Goal: Task Accomplishment & Management: Manage account settings

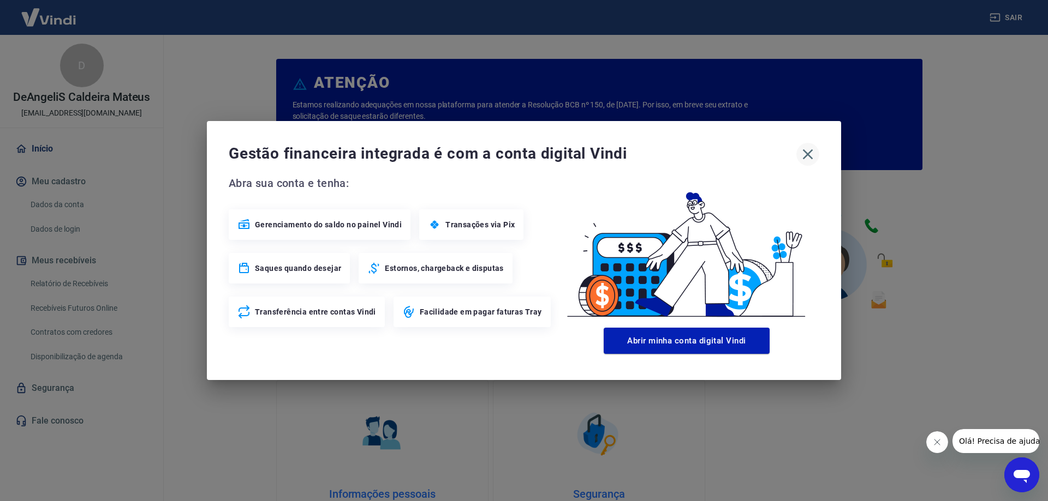
click at [809, 160] on icon "button" at bounding box center [807, 154] width 17 height 17
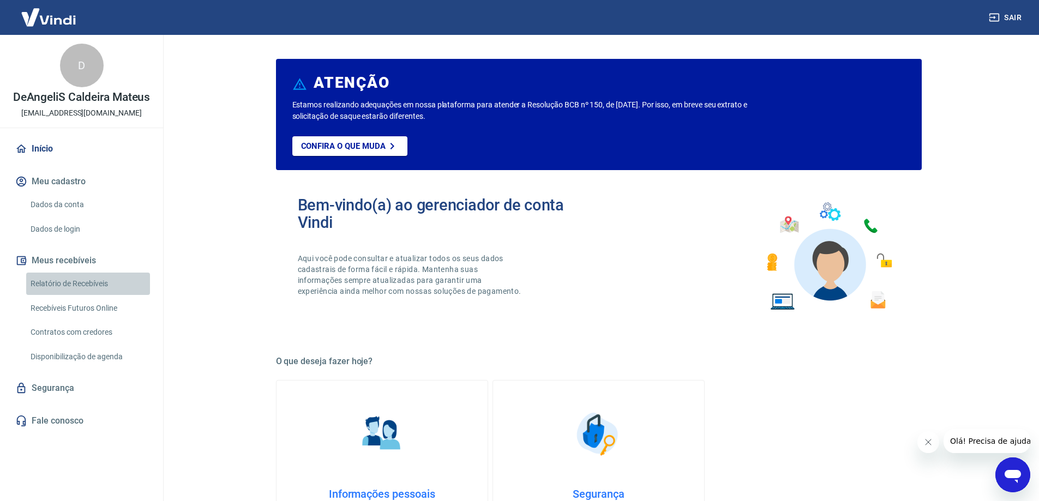
click at [75, 289] on link "Relatório de Recebíveis" at bounding box center [88, 284] width 124 height 22
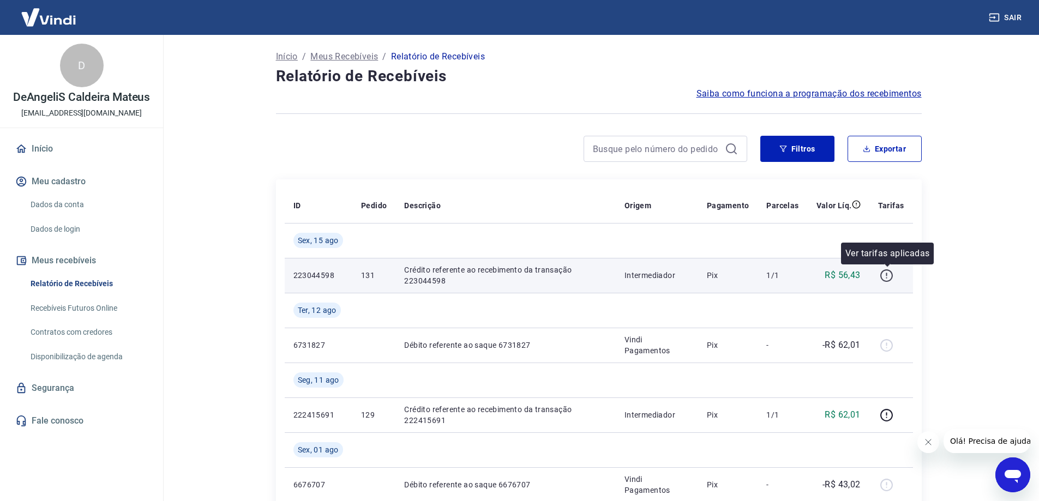
click at [886, 279] on icon "button" at bounding box center [887, 276] width 14 height 14
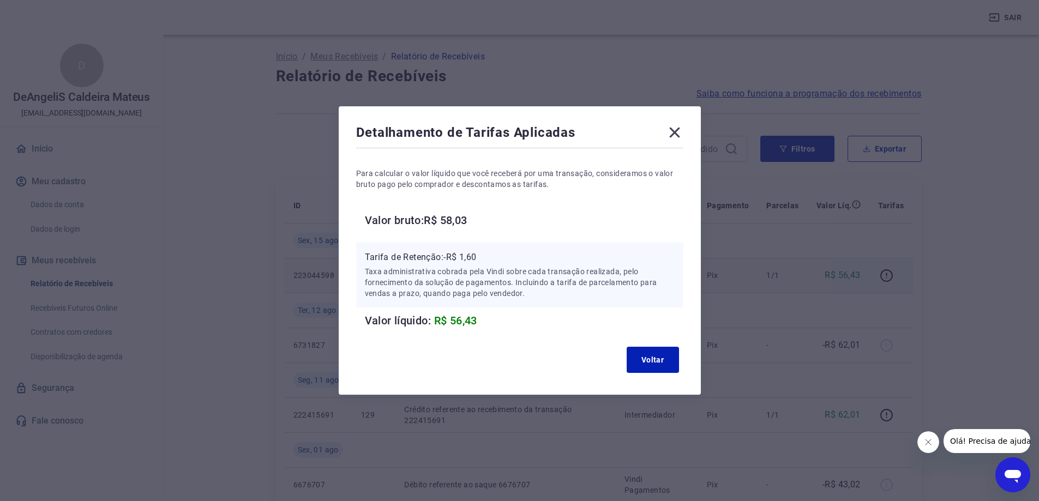
click at [681, 133] on icon at bounding box center [674, 132] width 17 height 17
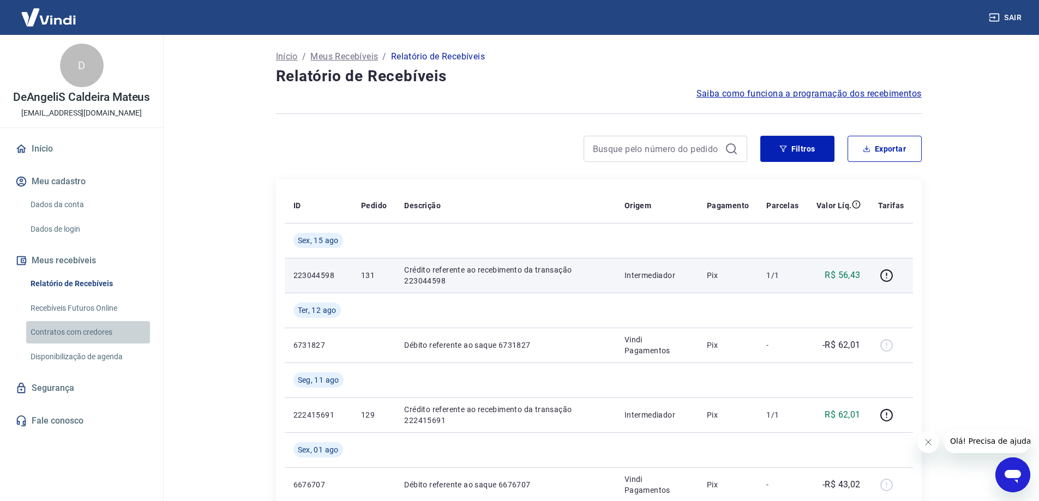
click at [84, 334] on link "Contratos com credores" at bounding box center [88, 332] width 124 height 22
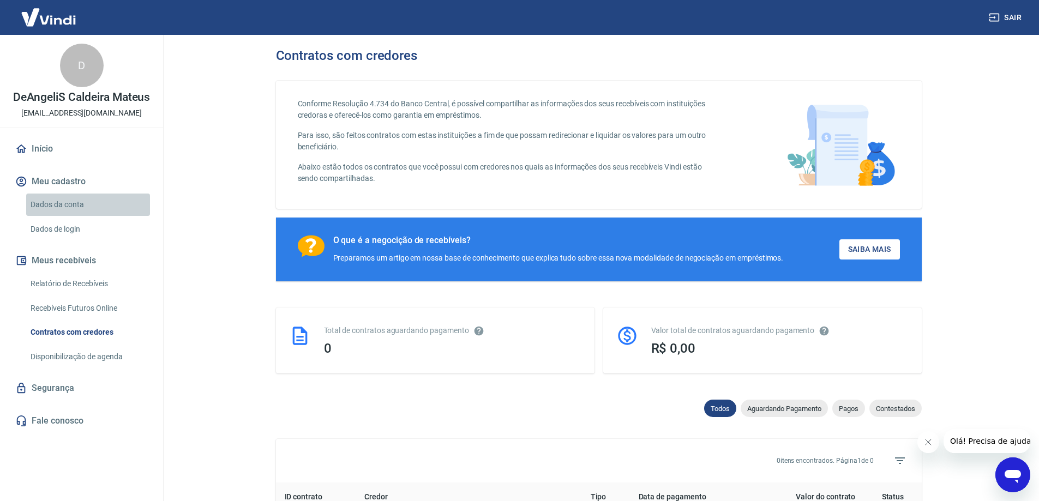
click at [80, 206] on link "Dados da conta" at bounding box center [88, 205] width 124 height 22
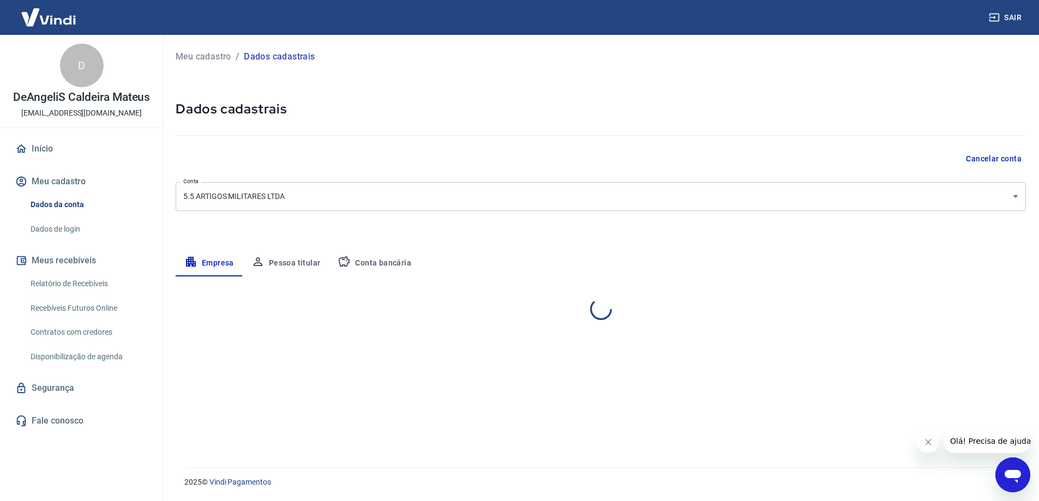
select select "MG"
select select "business"
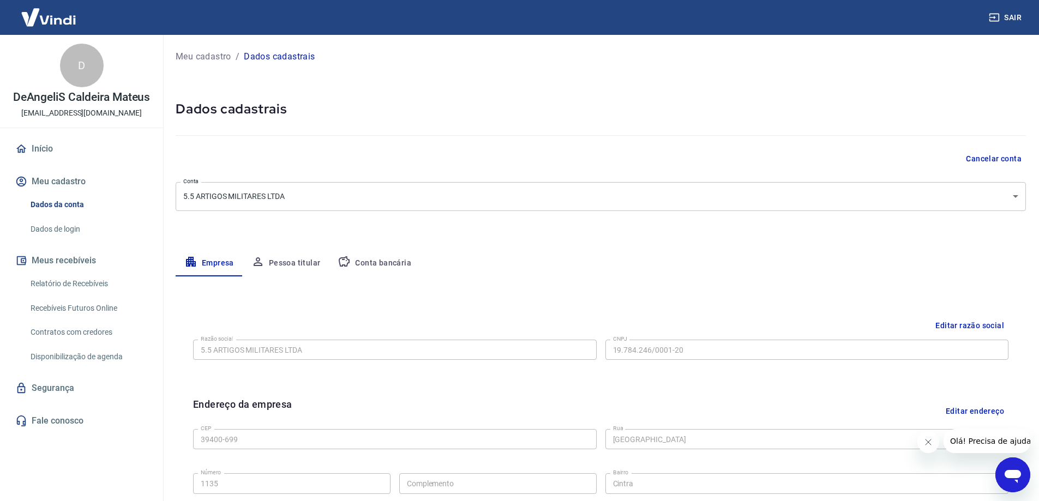
click at [60, 184] on button "Meu cadastro" at bounding box center [81, 182] width 137 height 24
click at [83, 286] on link "Relatório de Recebíveis" at bounding box center [88, 284] width 124 height 22
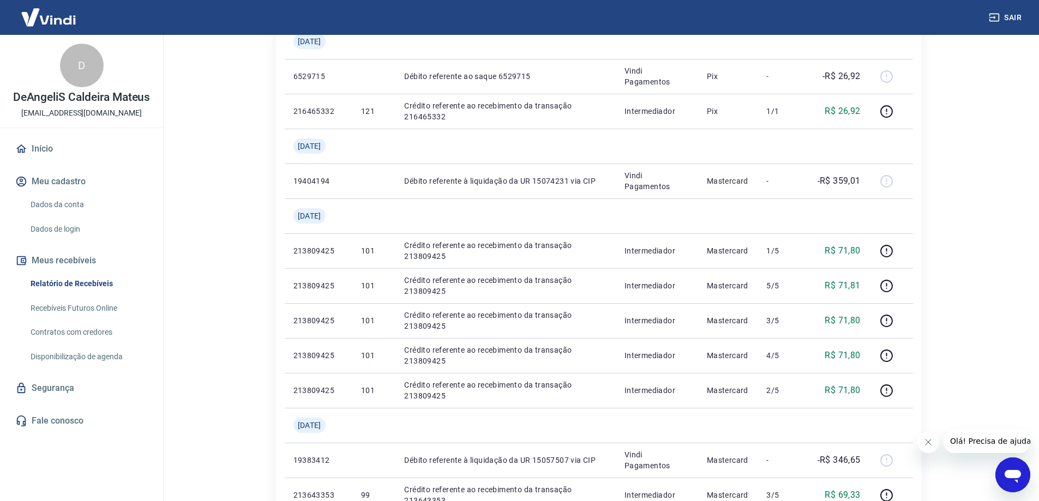
scroll to position [873, 0]
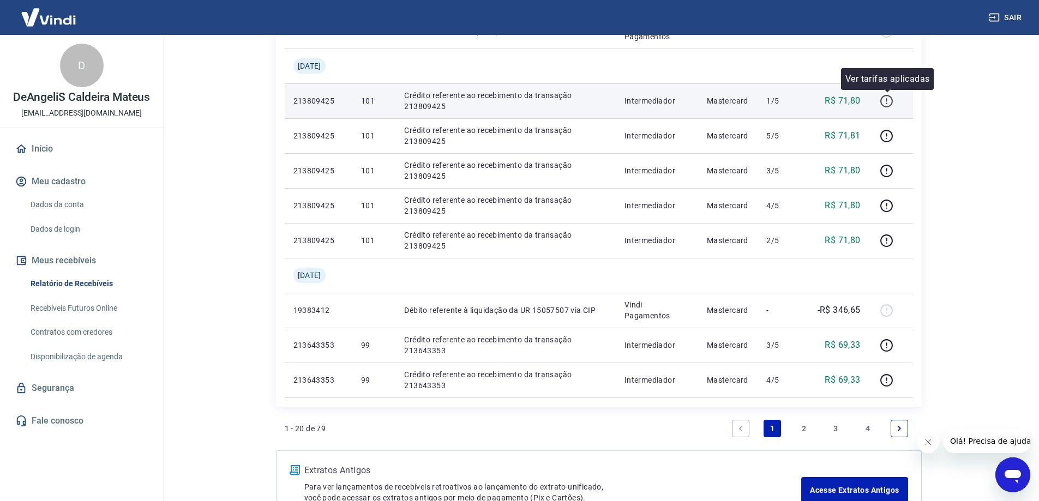
click at [889, 103] on icon "button" at bounding box center [887, 101] width 14 height 14
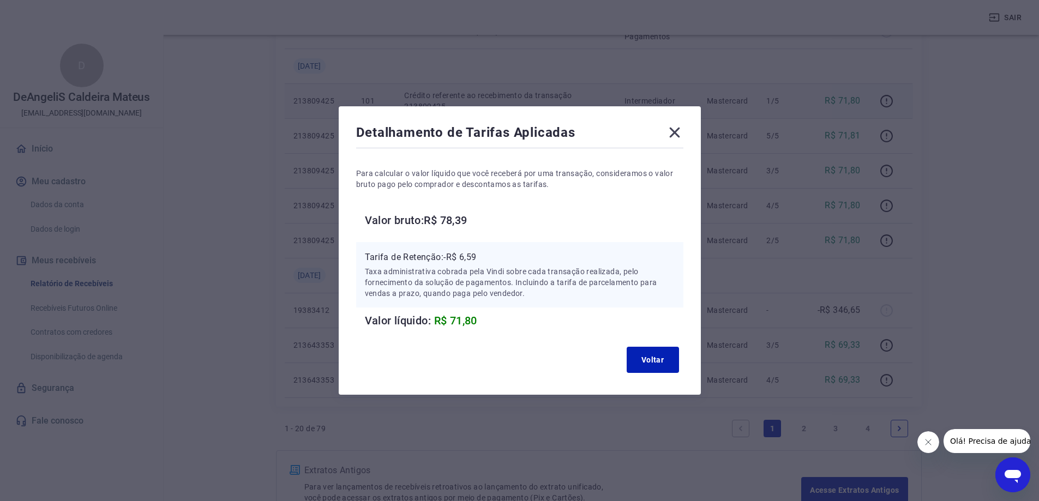
click at [684, 133] on icon at bounding box center [674, 132] width 17 height 17
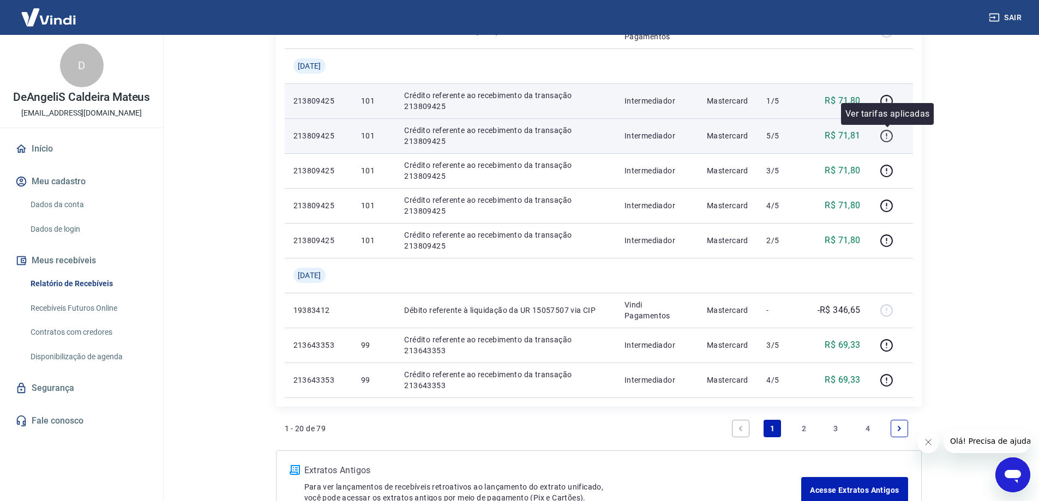
click at [890, 135] on icon "button" at bounding box center [887, 136] width 14 height 14
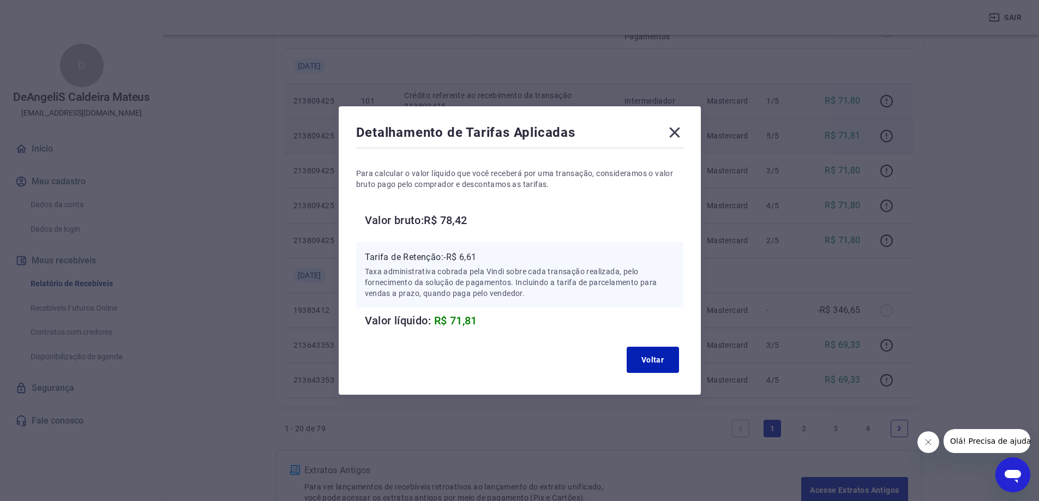
click at [680, 130] on icon at bounding box center [674, 133] width 10 height 10
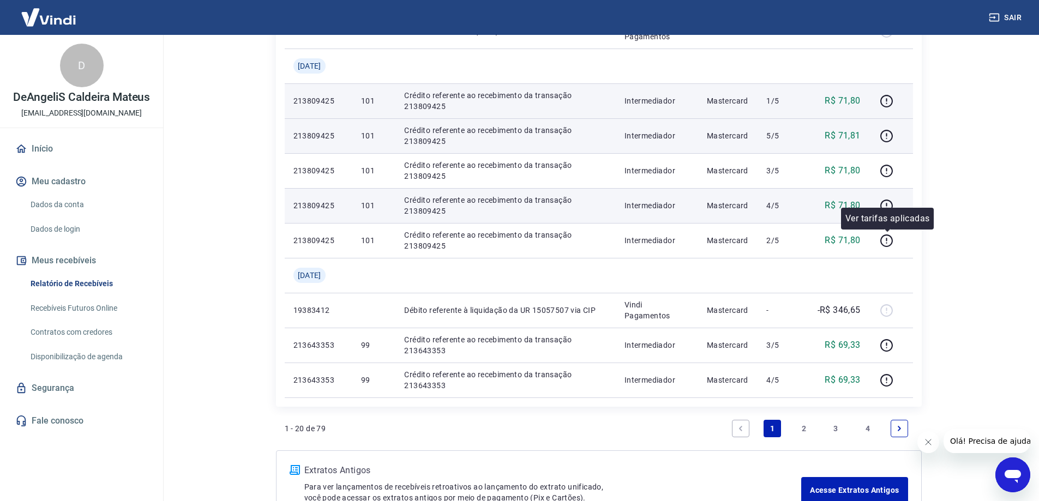
drag, startPoint x: 893, startPoint y: 241, endPoint x: 887, endPoint y: 195, distance: 46.2
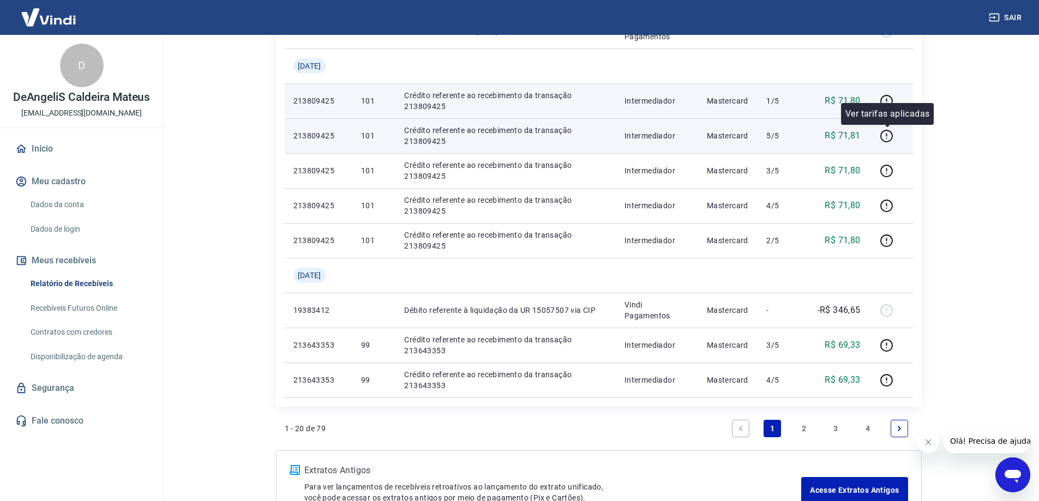
click at [885, 105] on div "Ver tarifas aplicadas" at bounding box center [887, 114] width 93 height 22
click at [889, 99] on icon "button" at bounding box center [887, 101] width 14 height 14
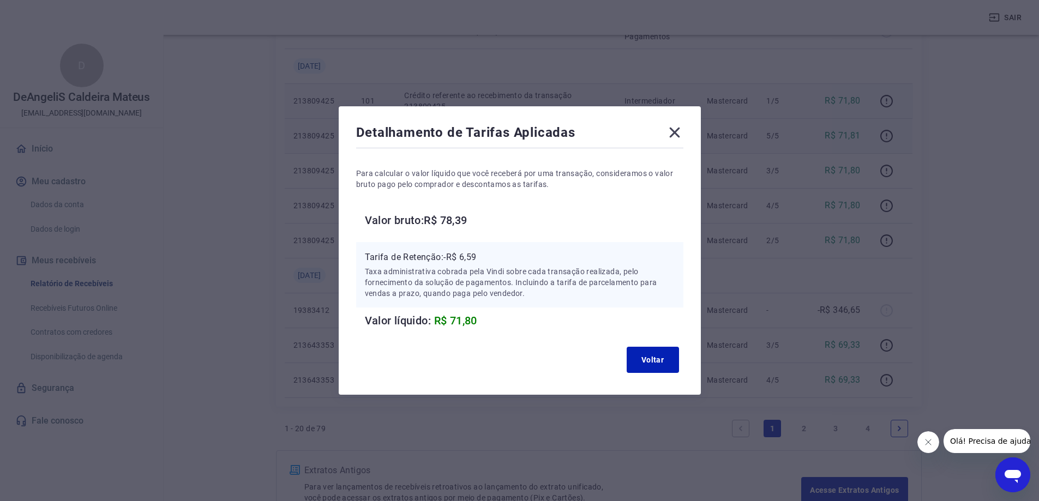
click at [680, 134] on icon at bounding box center [674, 133] width 10 height 10
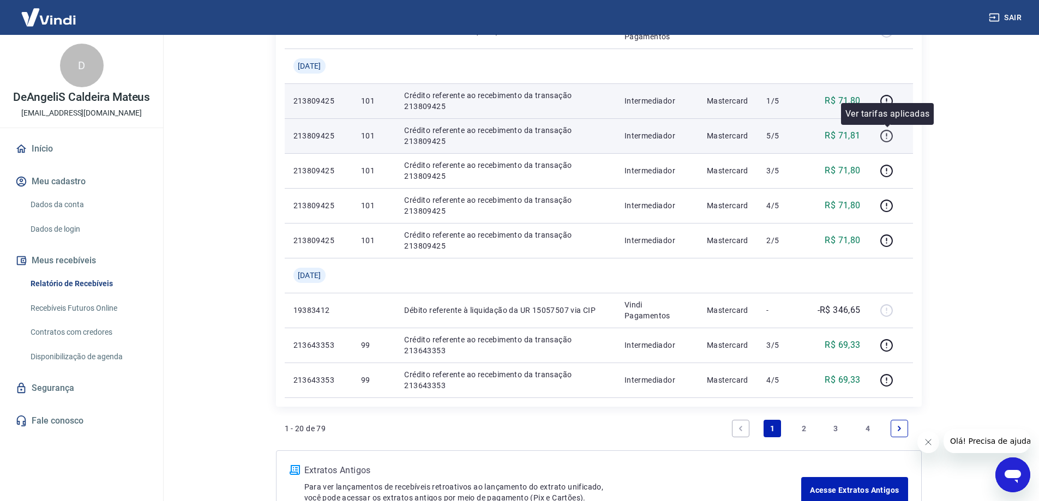
click at [888, 135] on icon "button" at bounding box center [887, 134] width 1 height 3
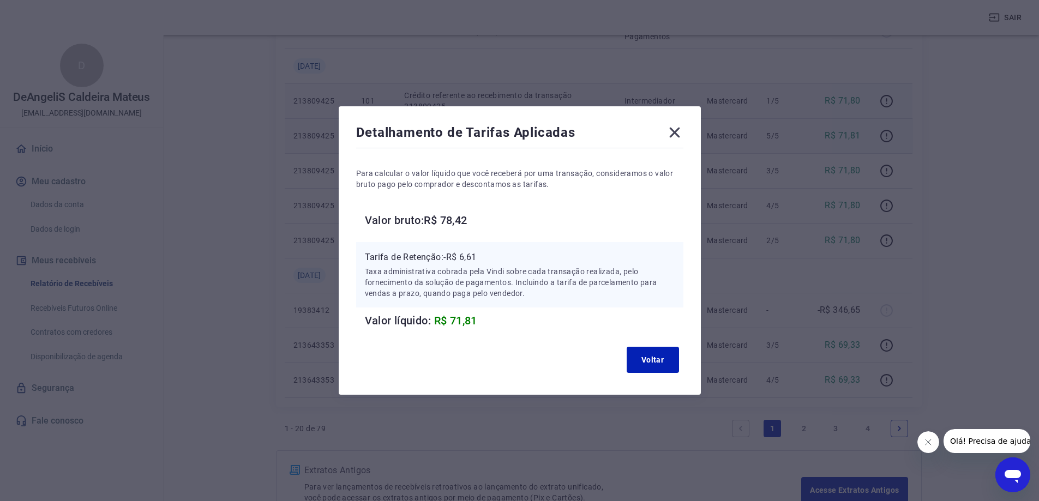
click at [680, 135] on icon at bounding box center [674, 133] width 10 height 10
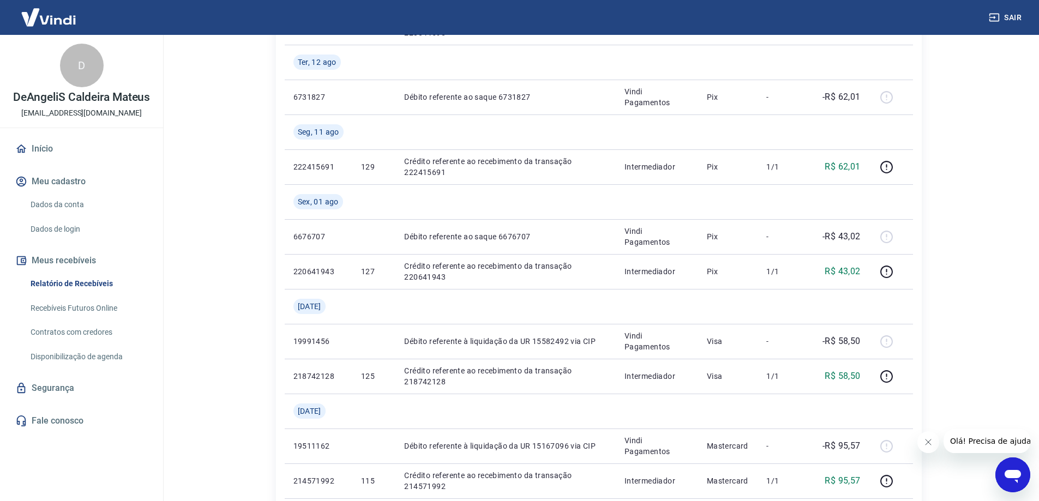
scroll to position [240, 0]
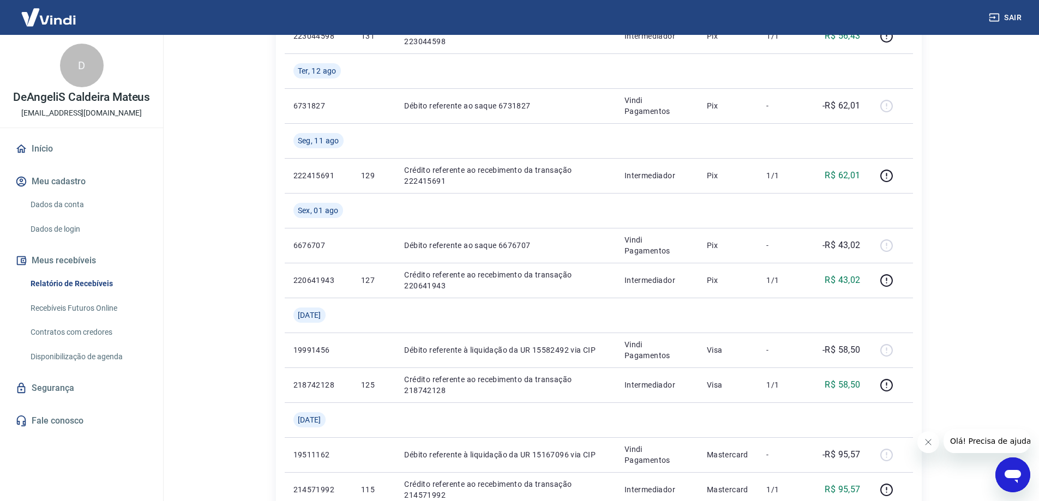
click at [69, 314] on link "Recebíveis Futuros Online" at bounding box center [88, 308] width 124 height 22
